Goal: Find specific page/section: Find specific page/section

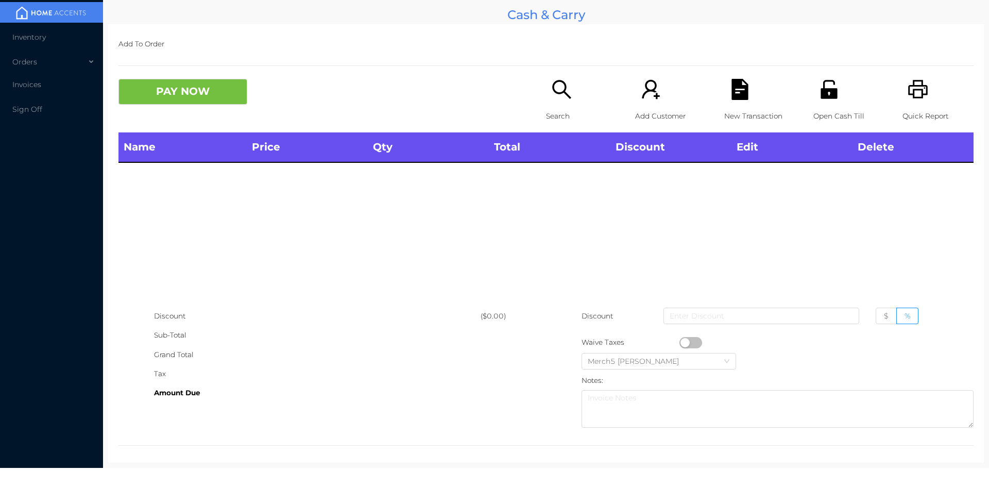
scroll to position [6, 0]
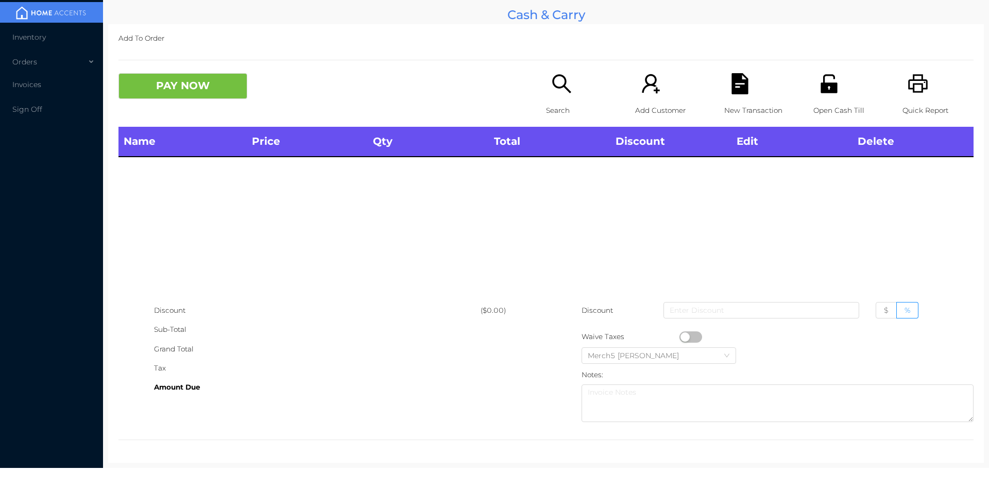
click at [568, 95] on div "Search" at bounding box center [581, 100] width 71 height 54
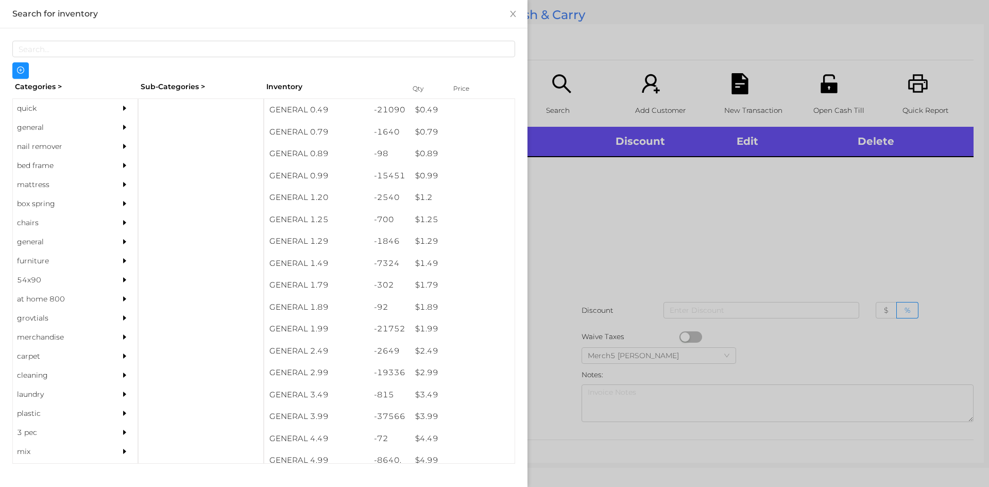
click at [127, 126] on div at bounding box center [127, 127] width 21 height 19
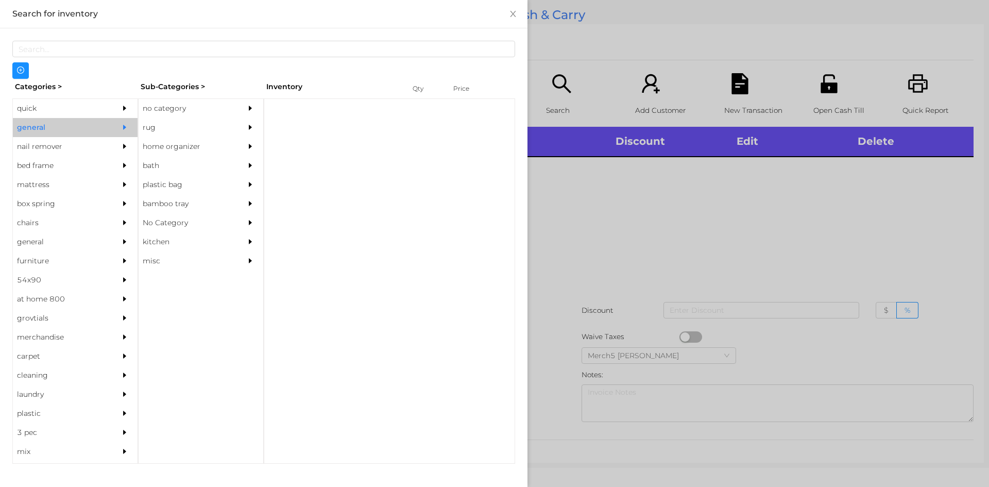
click at [239, 110] on div "no category" at bounding box center [201, 108] width 125 height 19
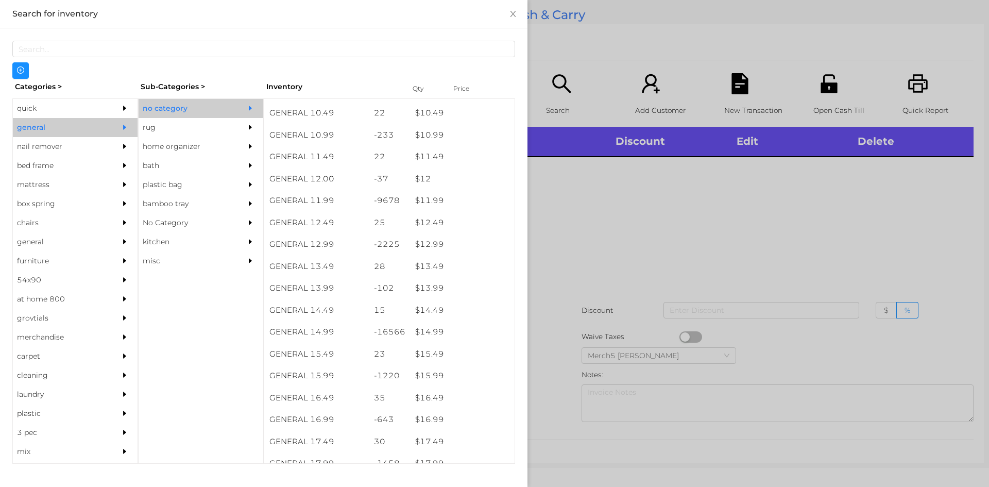
scroll to position [670, 0]
click at [649, 230] on div at bounding box center [494, 243] width 989 height 487
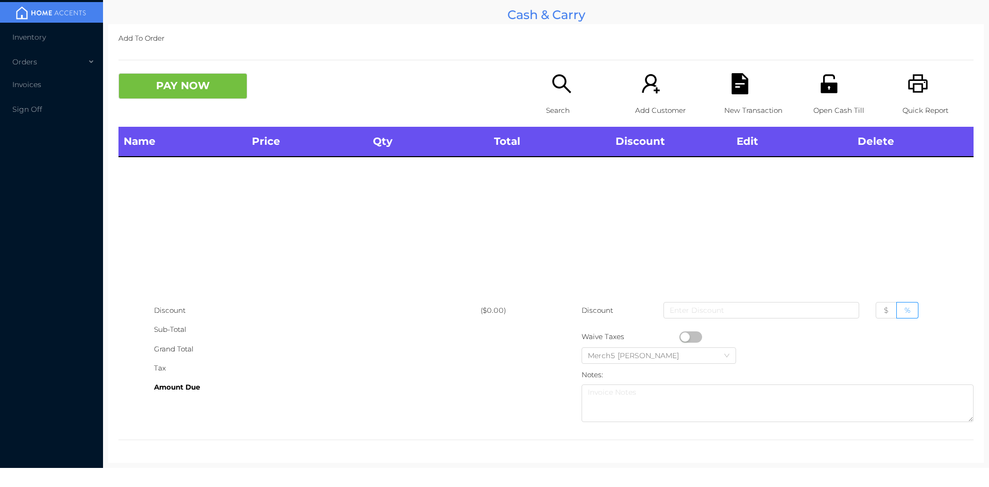
click at [566, 91] on icon "icon: search" at bounding box center [561, 83] width 19 height 19
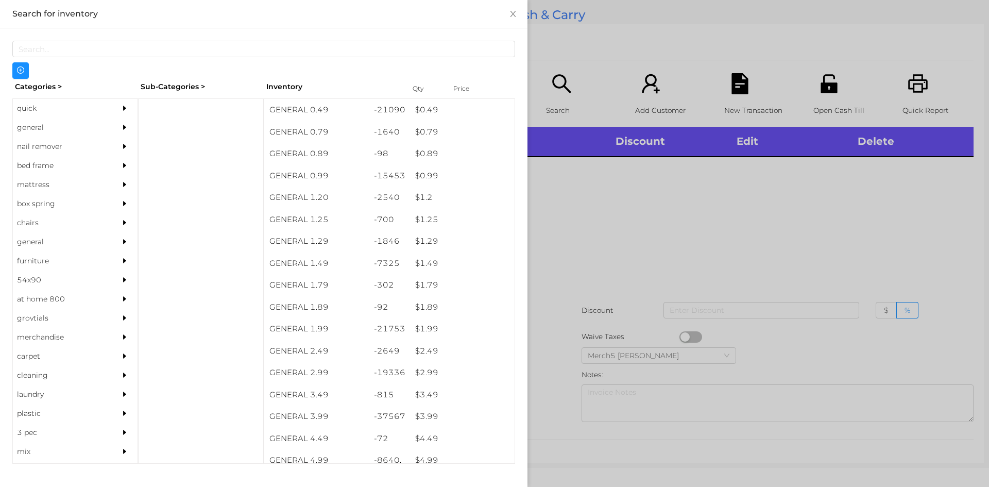
click at [633, 201] on div at bounding box center [494, 243] width 989 height 487
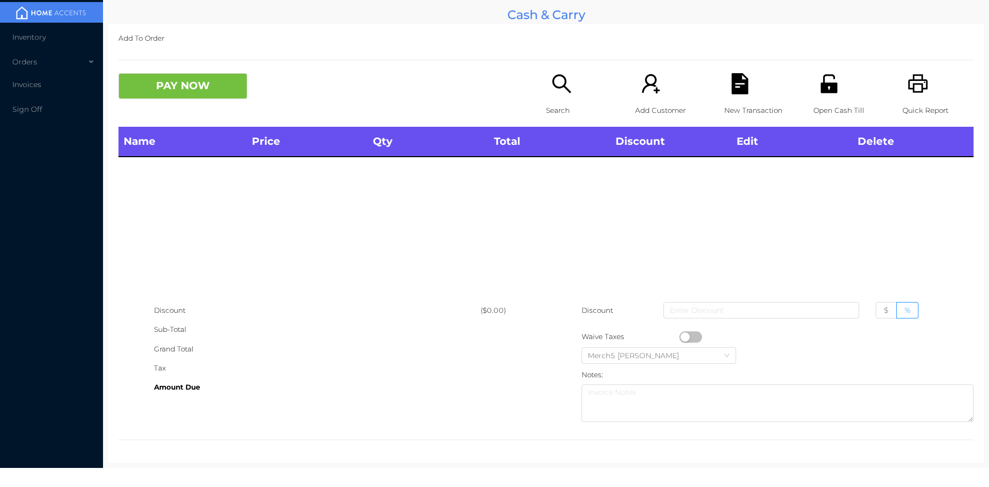
click at [563, 83] on icon "icon: search" at bounding box center [561, 83] width 21 height 21
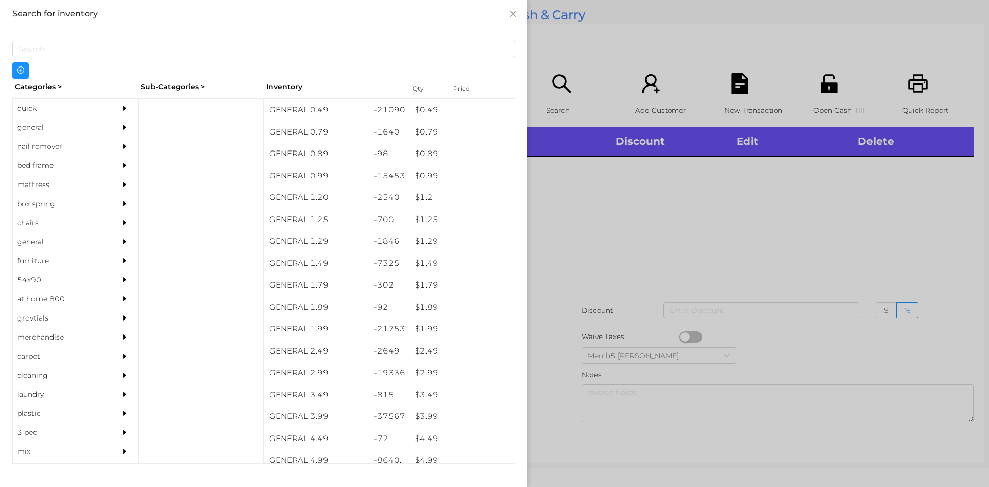
click at [810, 279] on div at bounding box center [494, 243] width 989 height 487
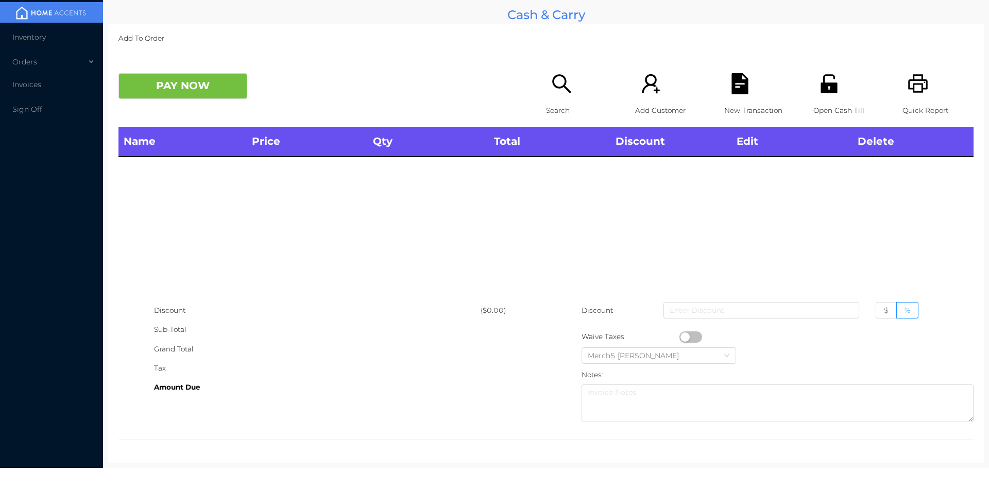
click at [558, 93] on icon "icon: search" at bounding box center [561, 83] width 21 height 21
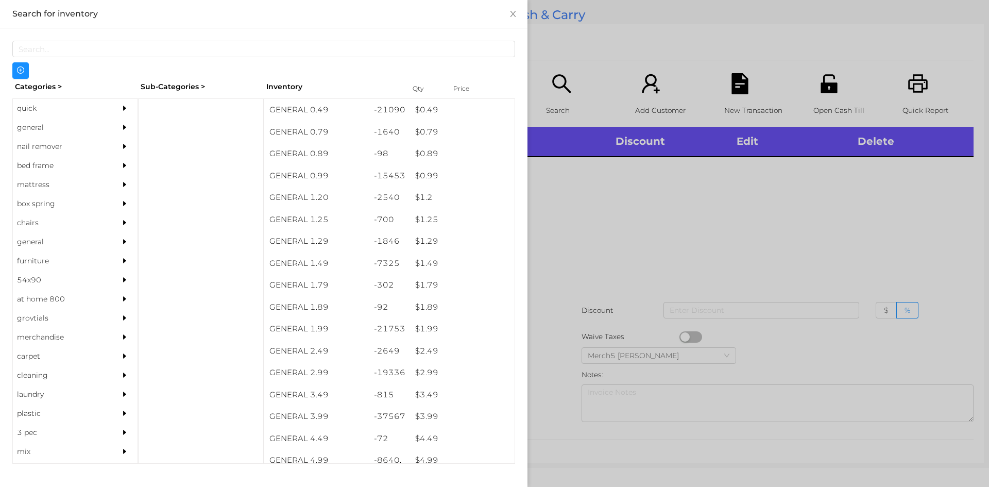
click at [83, 123] on div "general" at bounding box center [60, 127] width 94 height 19
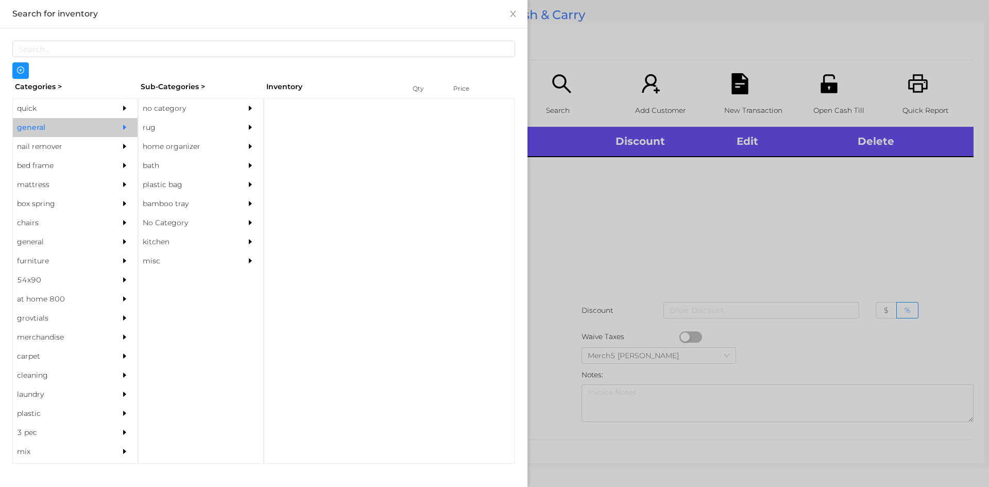
click at [179, 95] on div "Categories > Sub-Categories > Inventory Qty Price quick general nail remover be…" at bounding box center [263, 271] width 503 height 385
click at [184, 111] on div "no category" at bounding box center [186, 108] width 94 height 19
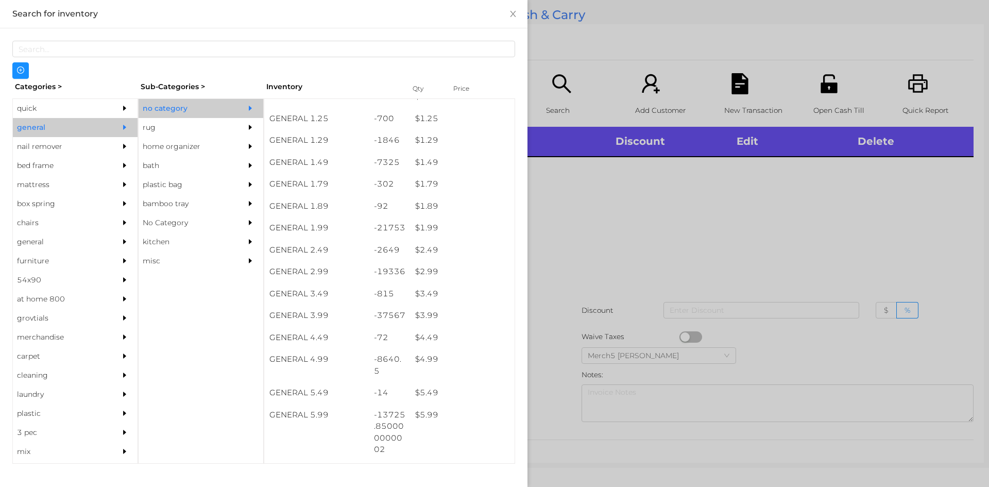
scroll to position [206, 0]
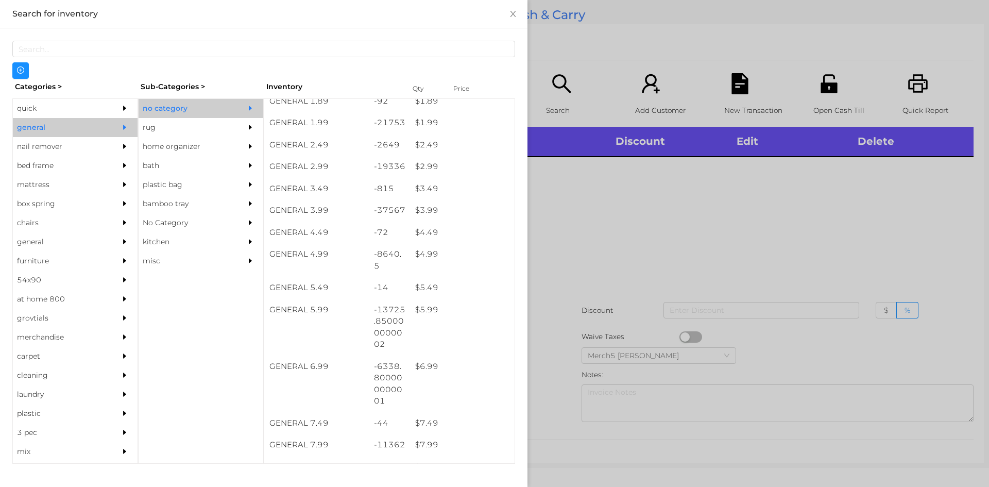
click at [561, 249] on div at bounding box center [494, 243] width 989 height 487
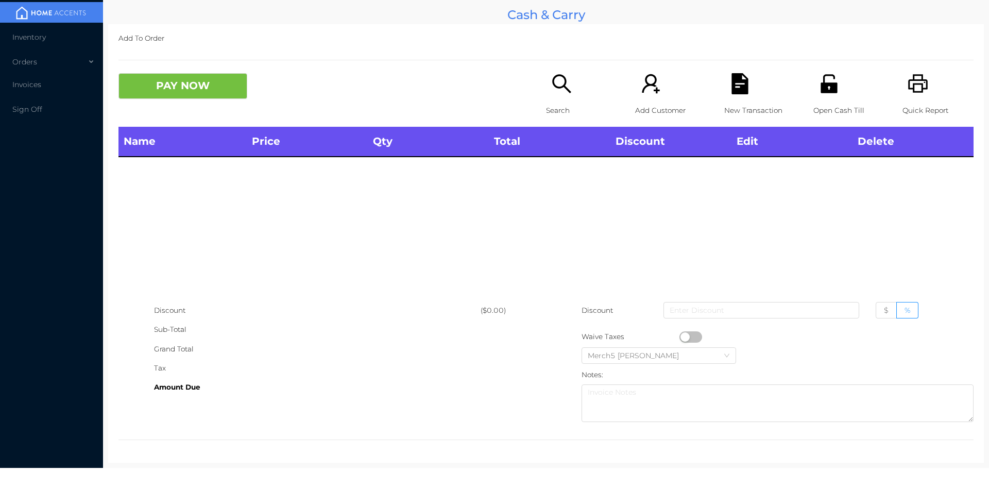
click at [566, 101] on p "Search" at bounding box center [581, 110] width 71 height 19
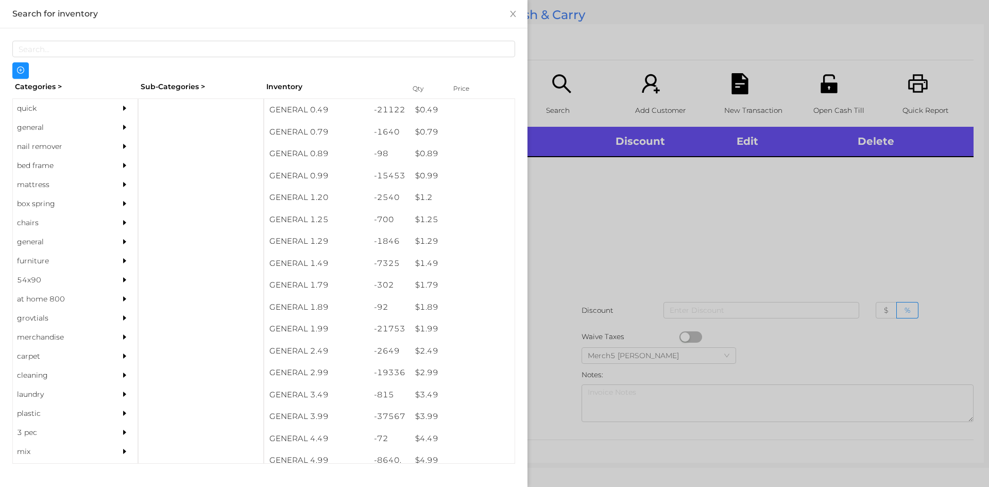
click at [100, 133] on div "general" at bounding box center [60, 127] width 94 height 19
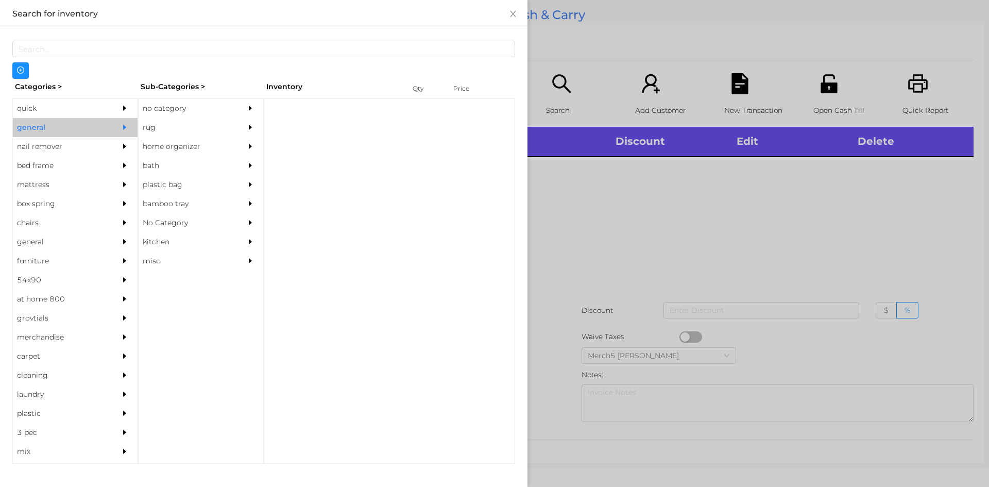
click at [260, 106] on div at bounding box center [253, 108] width 21 height 19
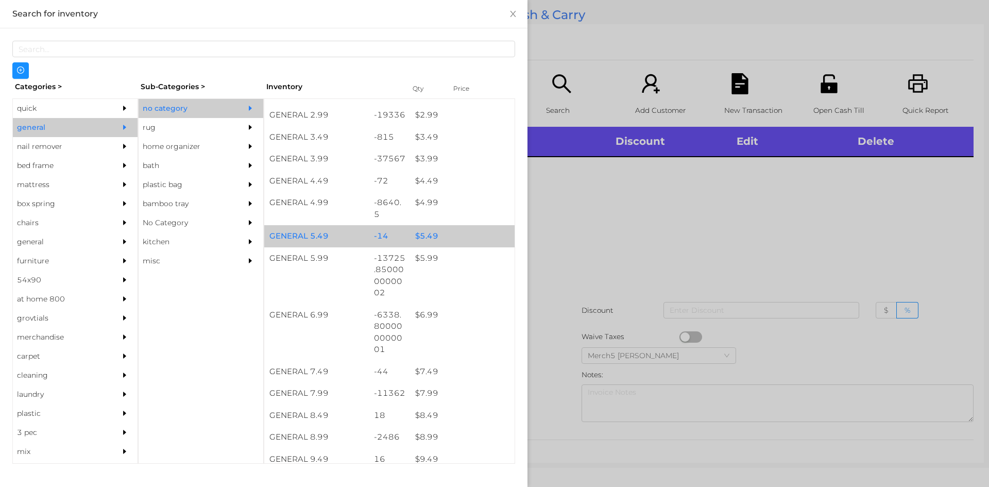
scroll to position [464, 0]
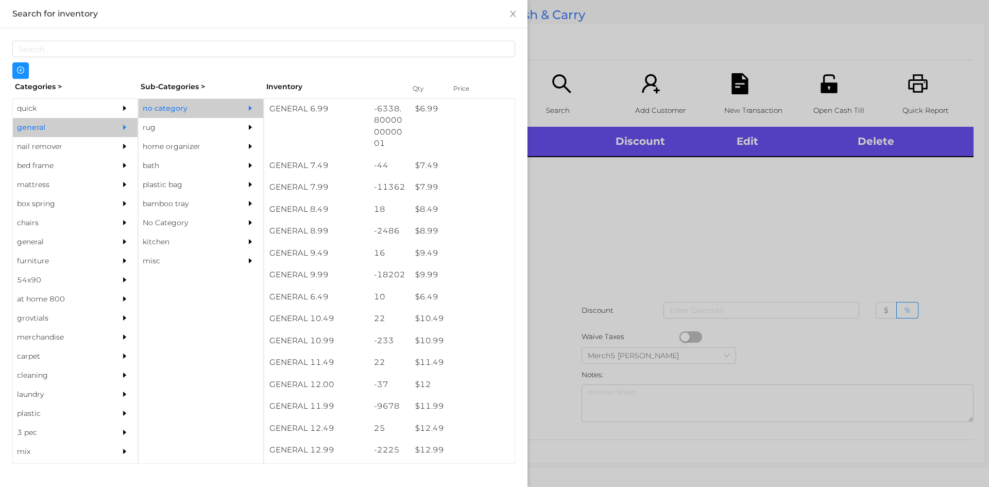
click at [754, 217] on div at bounding box center [494, 243] width 989 height 487
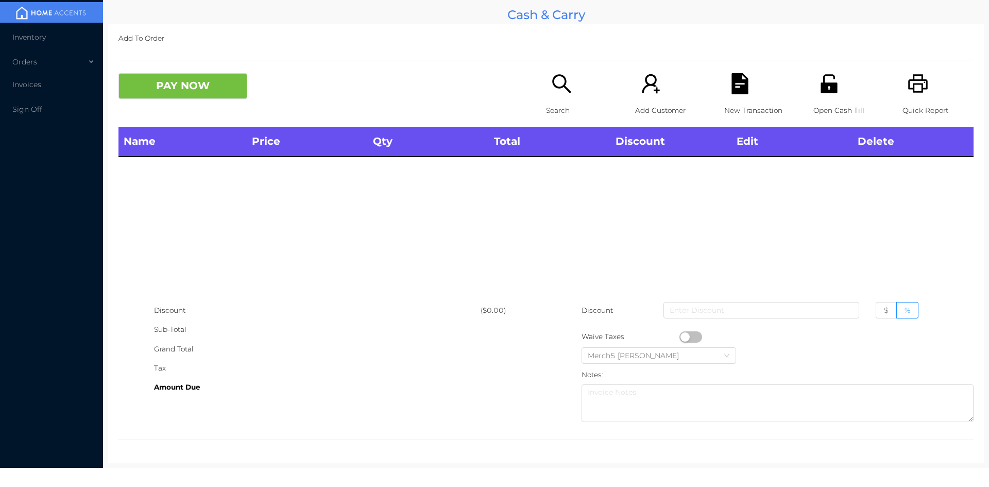
click at [569, 93] on div "Search" at bounding box center [581, 100] width 71 height 54
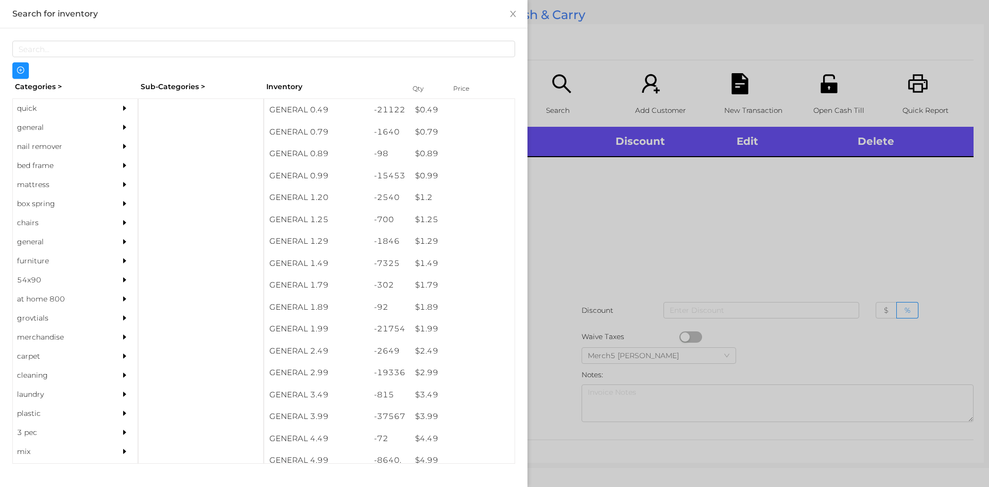
click at [125, 132] on div at bounding box center [127, 127] width 21 height 19
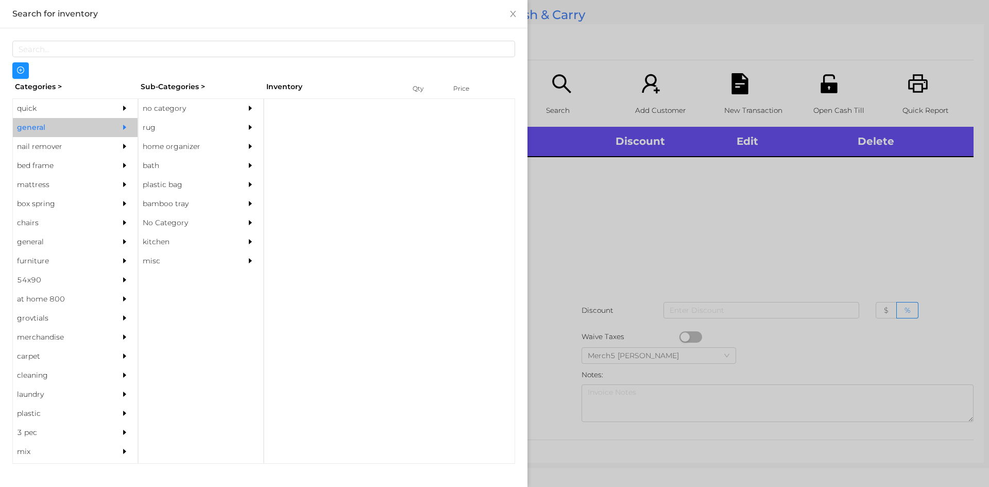
drag, startPoint x: 228, startPoint y: 108, endPoint x: 243, endPoint y: 117, distance: 17.9
click at [230, 110] on div "no category" at bounding box center [186, 108] width 94 height 19
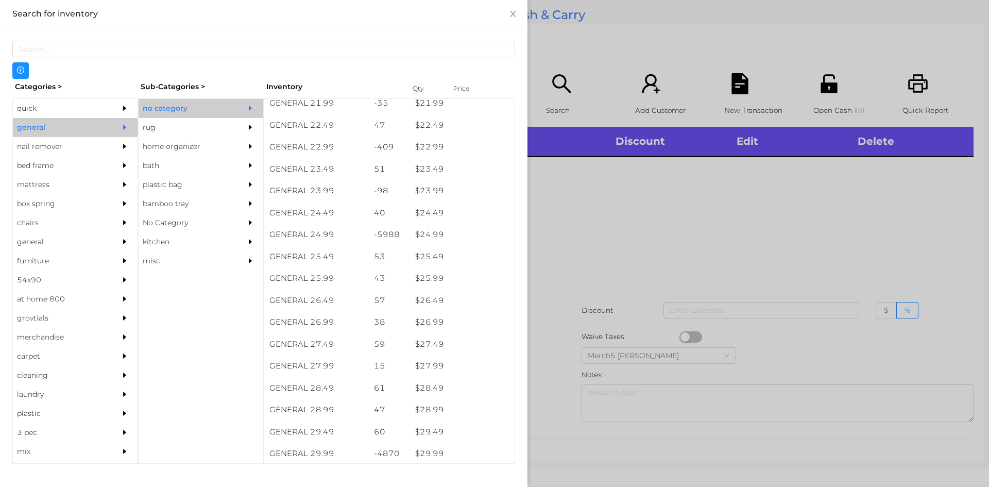
scroll to position [1391, 0]
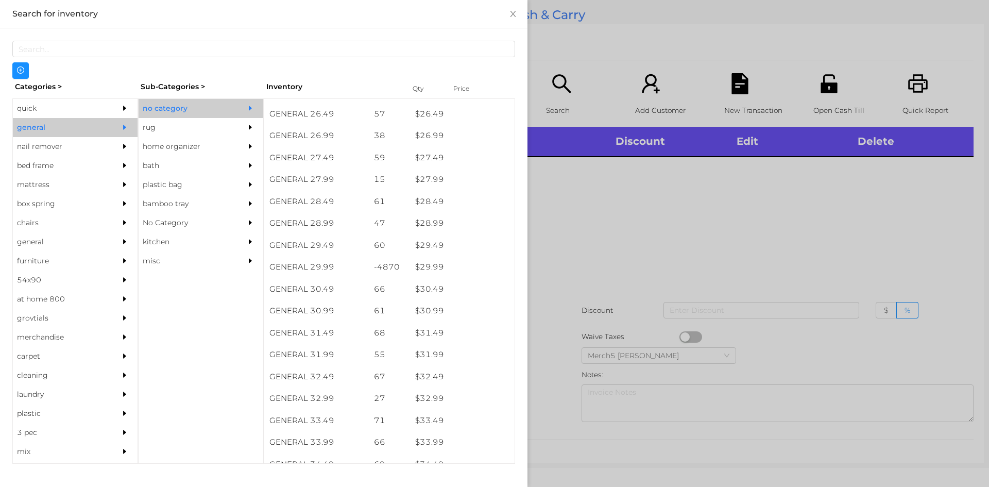
click at [713, 176] on div at bounding box center [494, 243] width 989 height 487
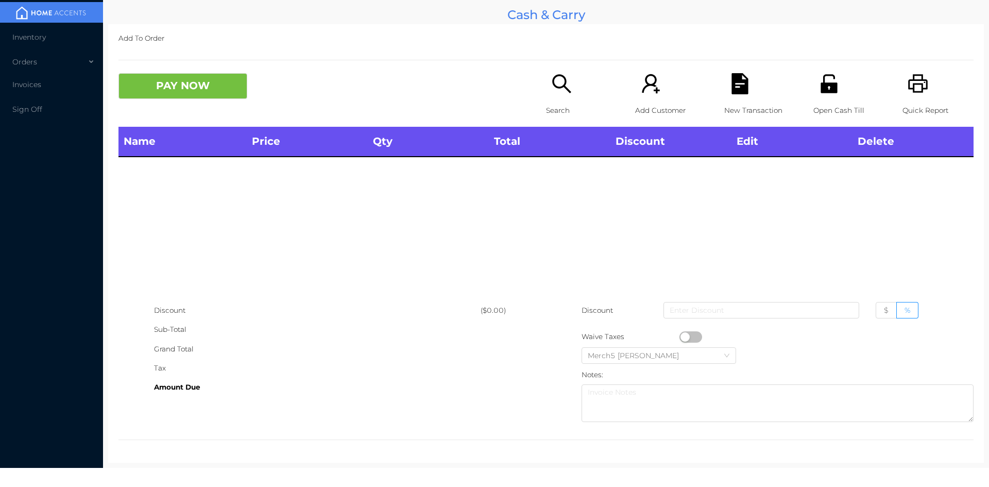
click at [566, 99] on div "Search" at bounding box center [581, 100] width 71 height 54
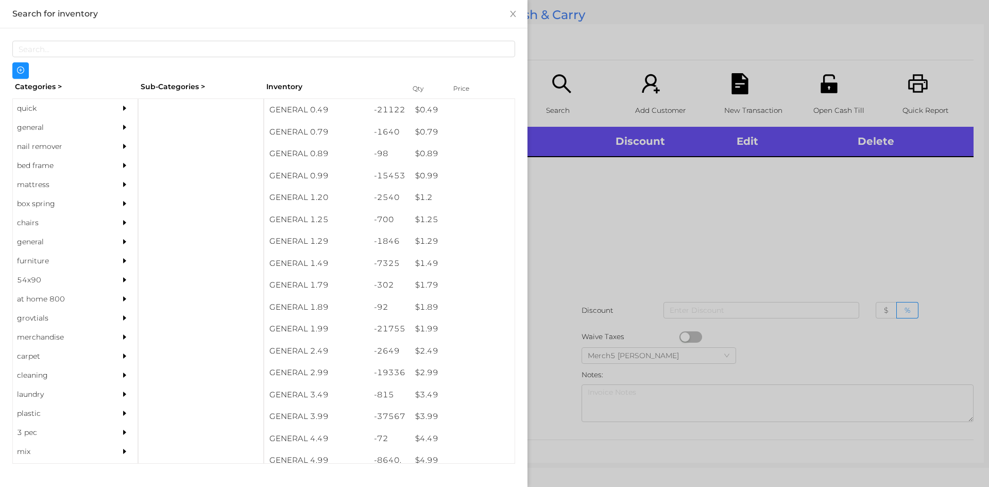
click at [121, 125] on icon "icon: caret-right" at bounding box center [124, 127] width 7 height 7
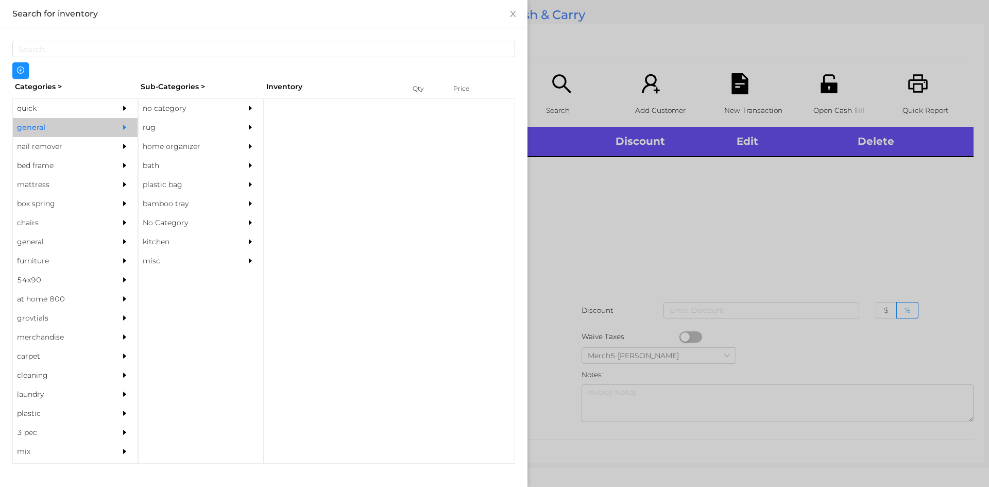
click at [244, 115] on div at bounding box center [253, 108] width 21 height 19
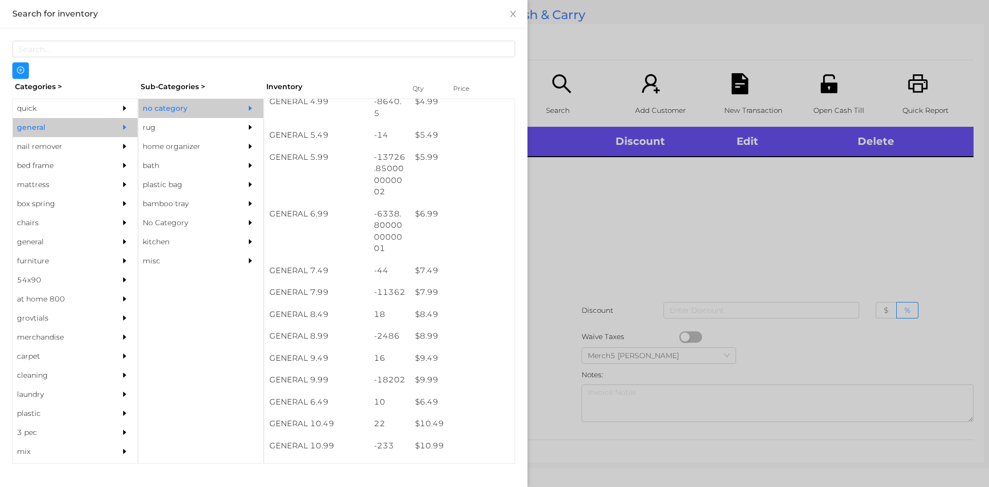
scroll to position [567, 0]
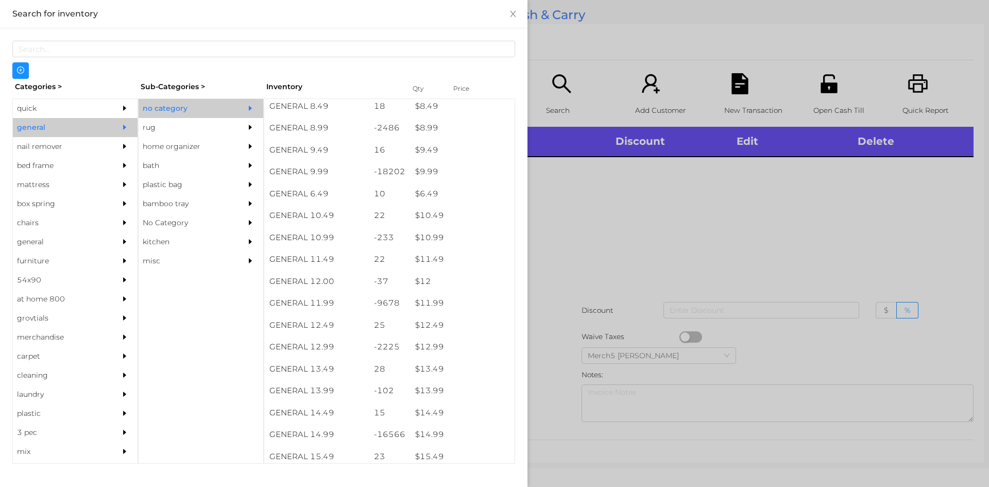
click at [659, 213] on div at bounding box center [494, 243] width 989 height 487
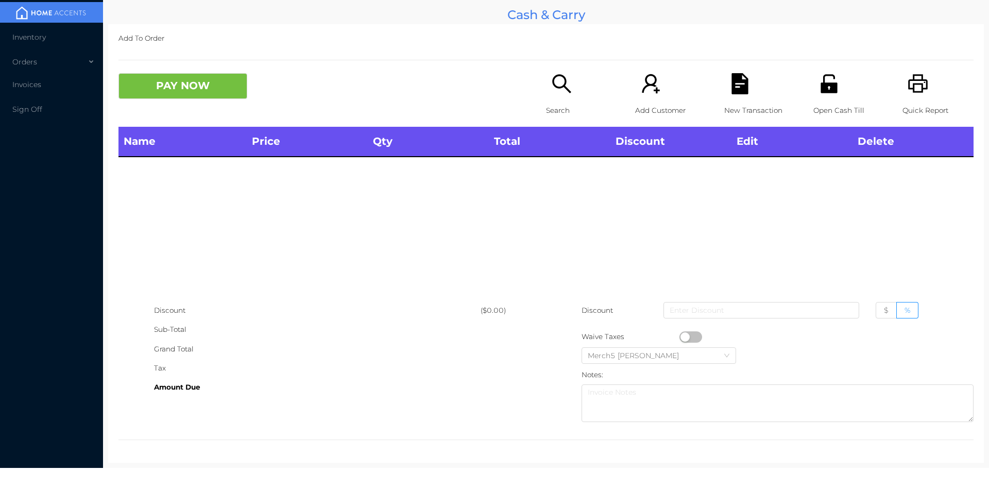
click at [557, 97] on div "Search" at bounding box center [581, 100] width 71 height 54
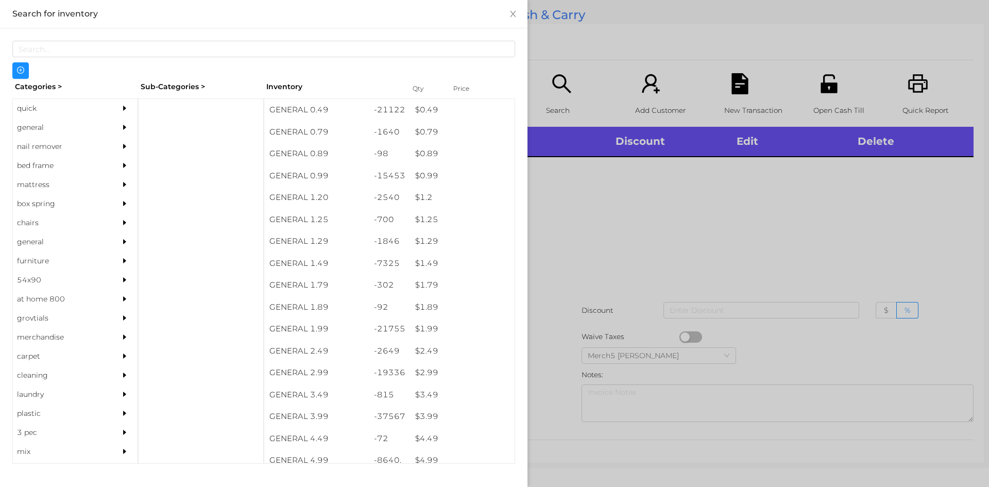
click at [123, 127] on icon "icon: caret-right" at bounding box center [124, 127] width 3 height 5
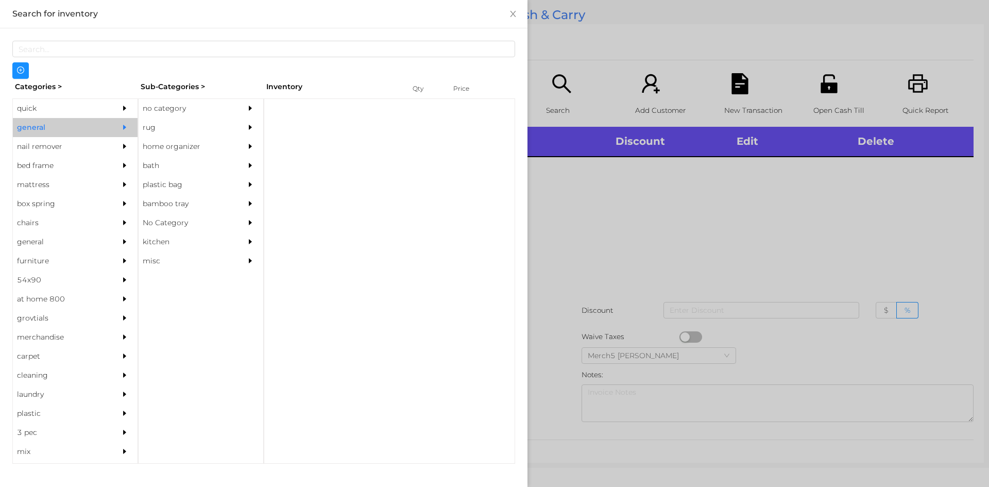
click at [205, 116] on div "no category" at bounding box center [186, 108] width 94 height 19
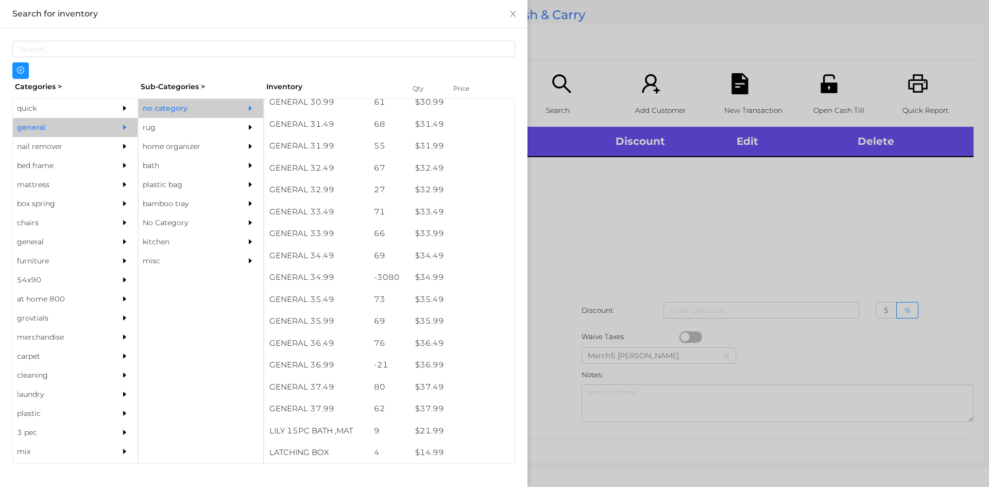
scroll to position [1600, 0]
click at [631, 191] on div at bounding box center [494, 243] width 989 height 487
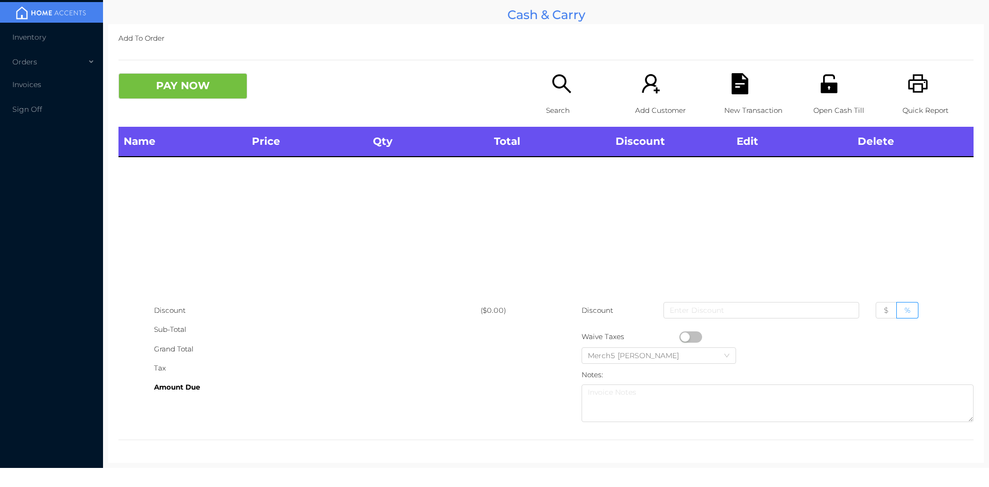
click at [551, 89] on icon "icon: search" at bounding box center [561, 83] width 21 height 21
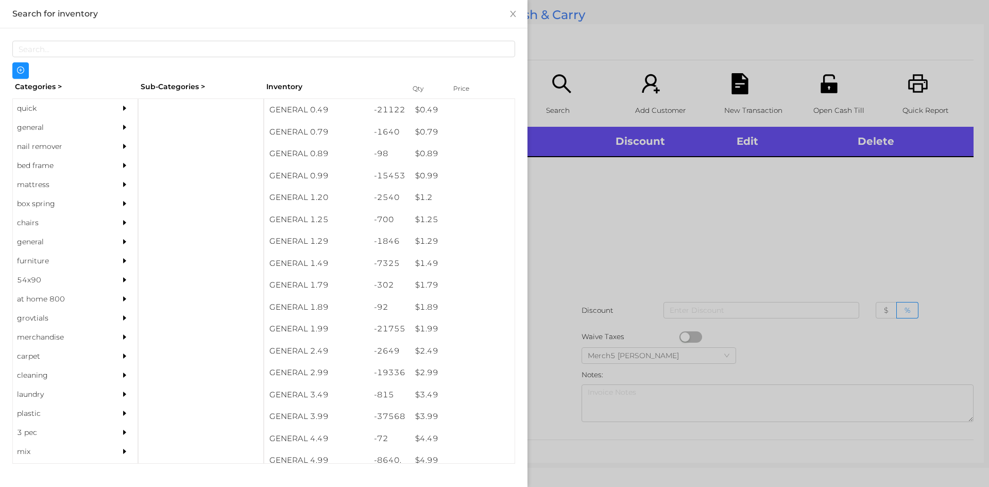
click at [82, 124] on div "general" at bounding box center [60, 127] width 94 height 19
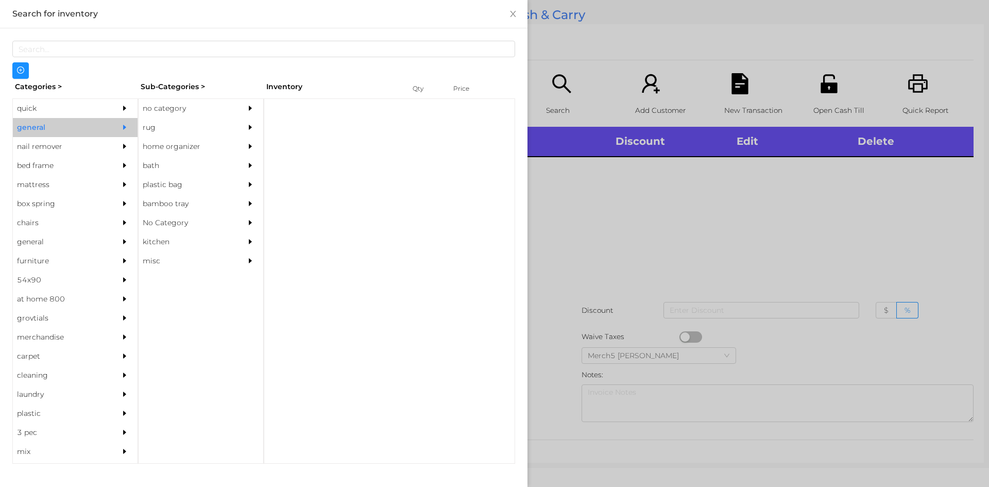
click at [198, 113] on div "no category" at bounding box center [186, 108] width 94 height 19
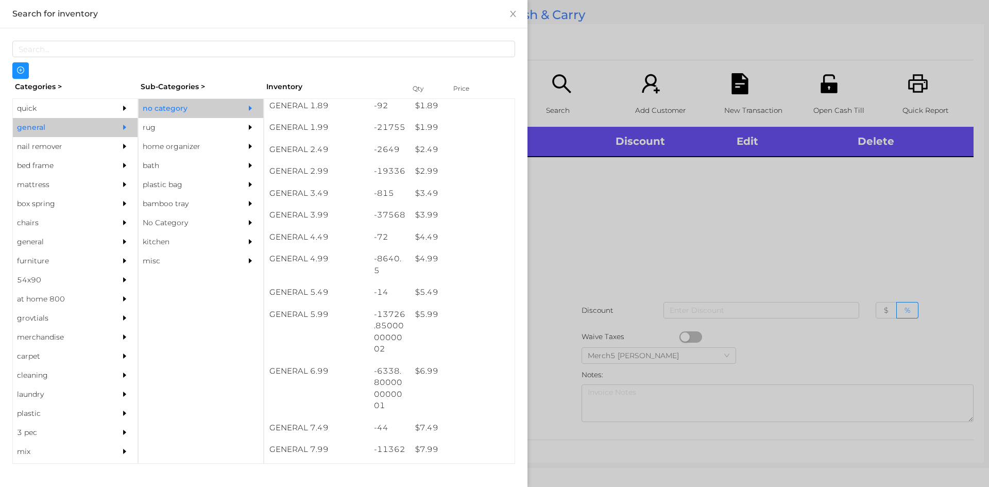
scroll to position [258, 0]
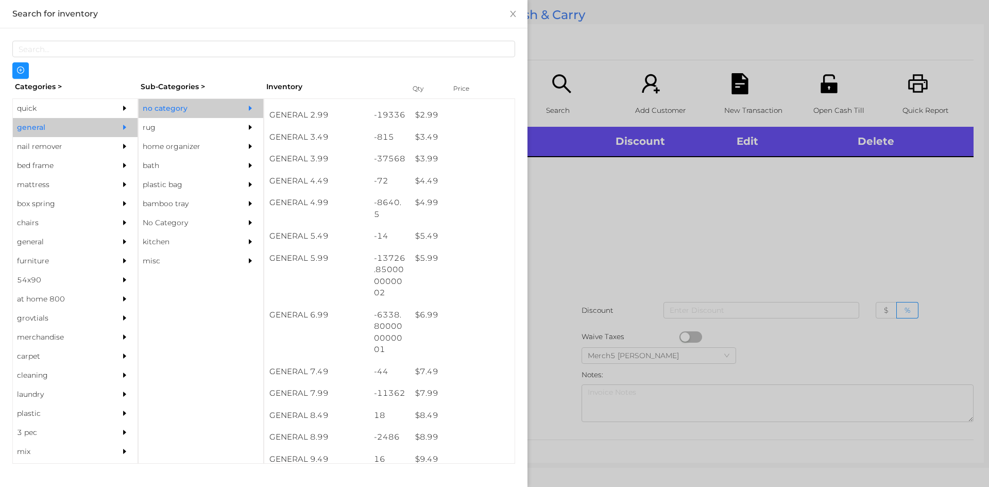
click at [683, 208] on div at bounding box center [494, 243] width 989 height 487
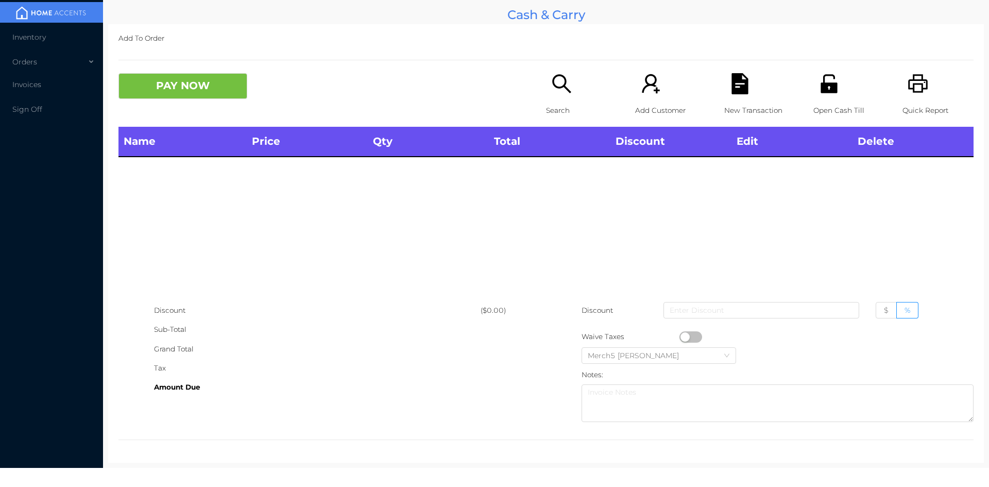
click at [569, 101] on p "Search" at bounding box center [581, 110] width 71 height 19
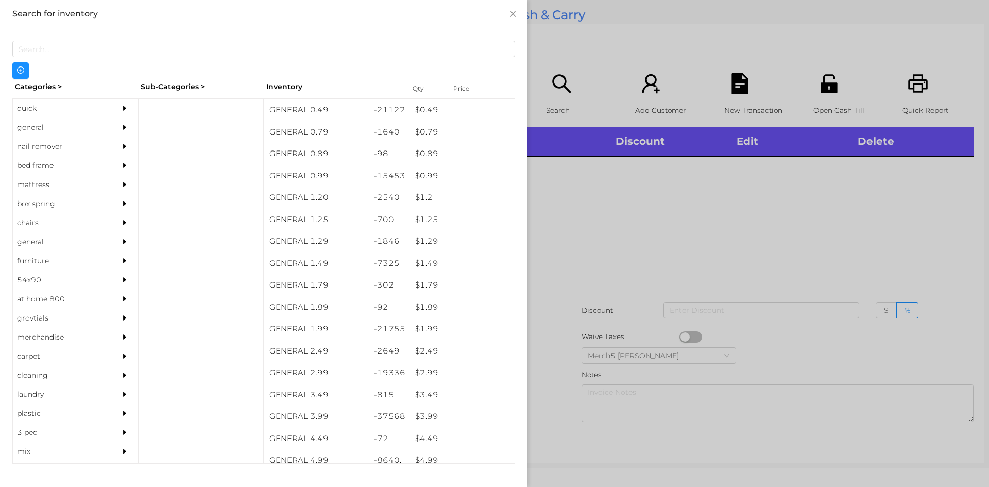
click at [103, 129] on div "general" at bounding box center [75, 127] width 125 height 19
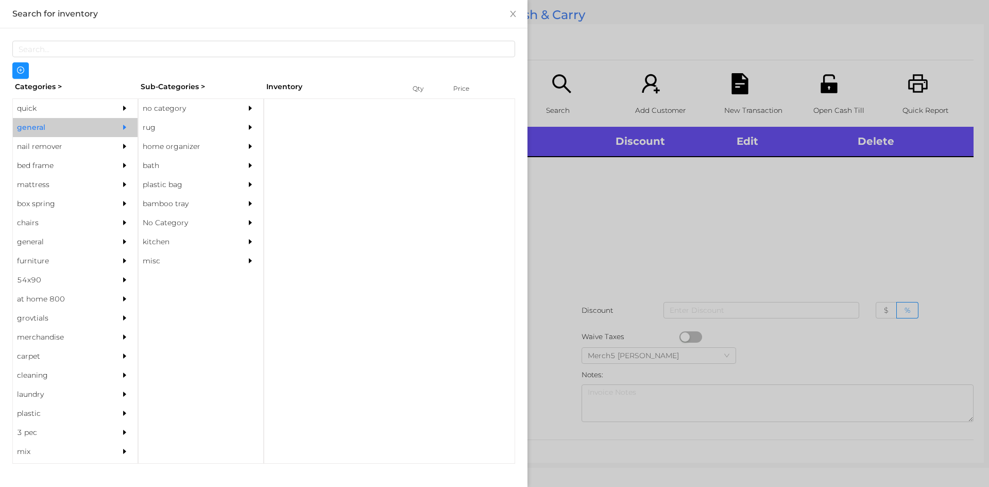
drag, startPoint x: 192, startPoint y: 98, endPoint x: 205, endPoint y: 118, distance: 23.9
click at [192, 98] on div "no category rug home organizer bath plastic bag bamboo tray No Category kitchen…" at bounding box center [201, 280] width 126 height 365
click at [219, 111] on div "no category" at bounding box center [186, 108] width 94 height 19
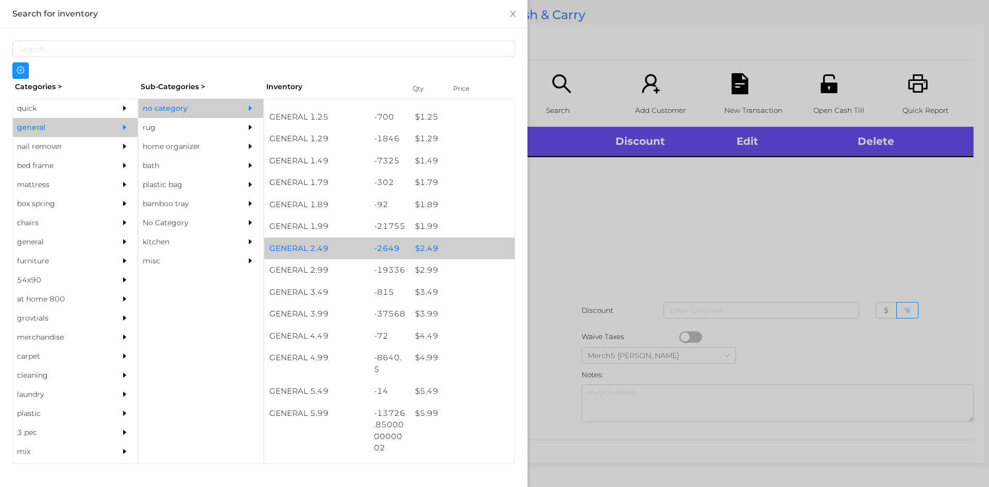
scroll to position [0, 0]
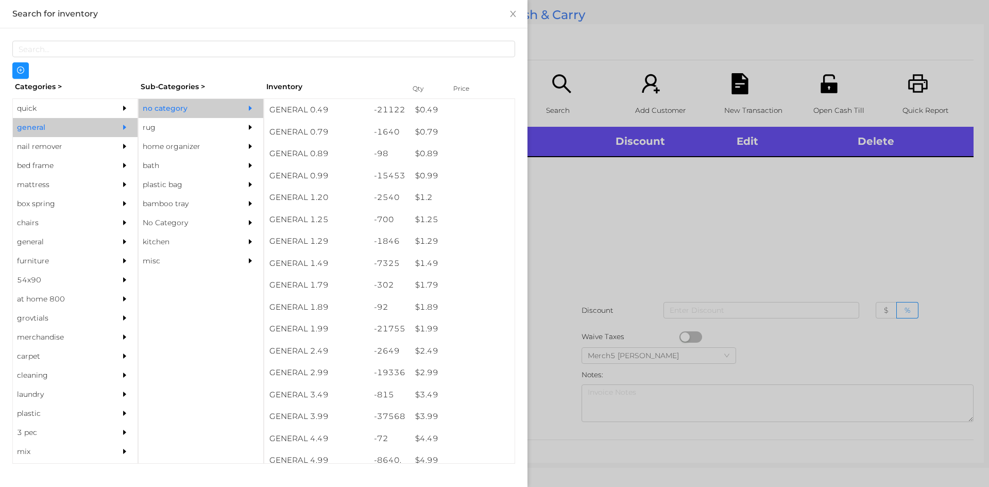
click at [555, 286] on div at bounding box center [494, 243] width 989 height 487
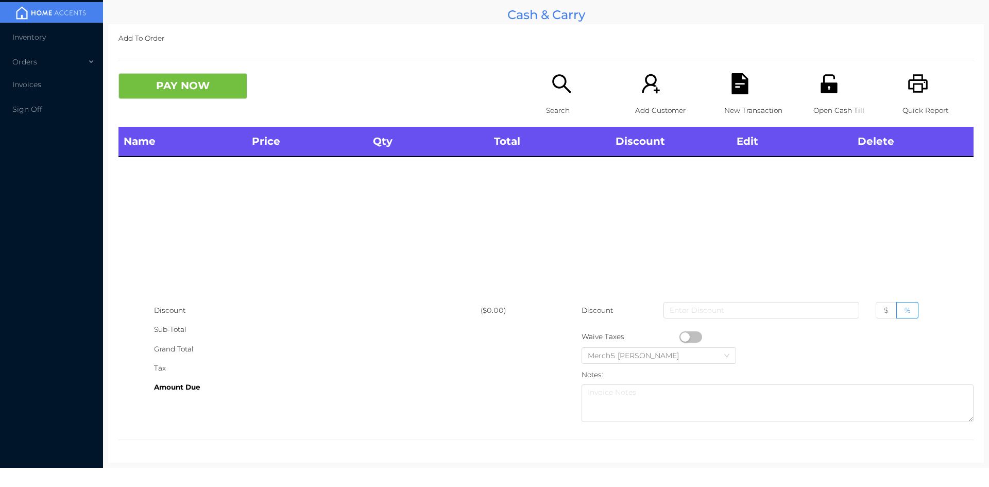
click at [559, 99] on div "Search" at bounding box center [581, 100] width 71 height 54
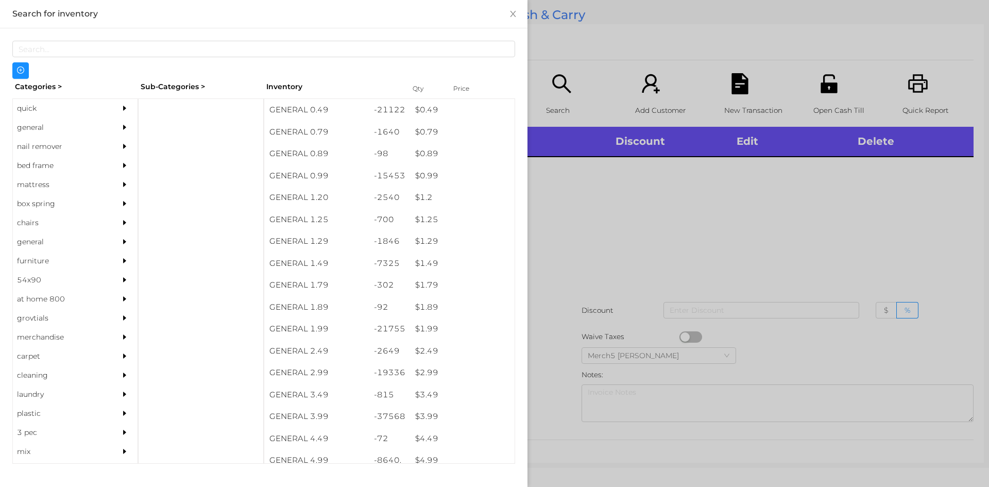
click at [802, 248] on div at bounding box center [494, 243] width 989 height 487
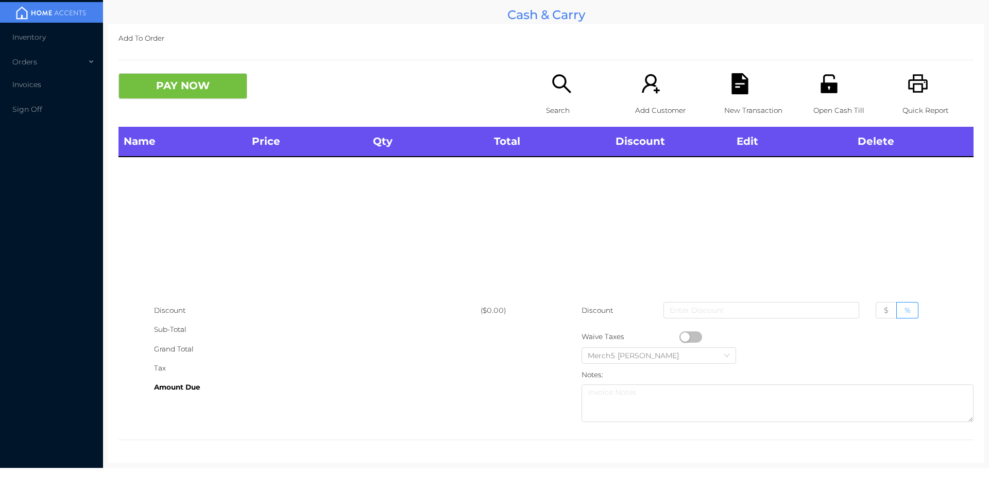
click at [821, 88] on icon "icon: unlock" at bounding box center [829, 83] width 16 height 19
click at [830, 80] on icon "icon: unlock" at bounding box center [829, 83] width 21 height 21
click at [915, 90] on icon "icon: printer" at bounding box center [918, 83] width 20 height 19
